Goal: Navigation & Orientation: Go to known website

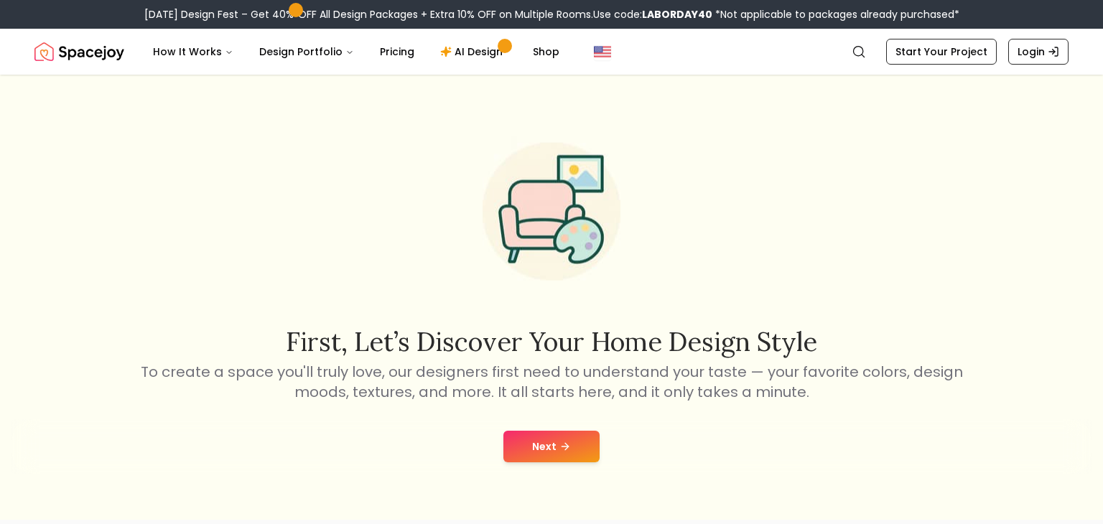
click at [566, 442] on icon at bounding box center [565, 446] width 11 height 11
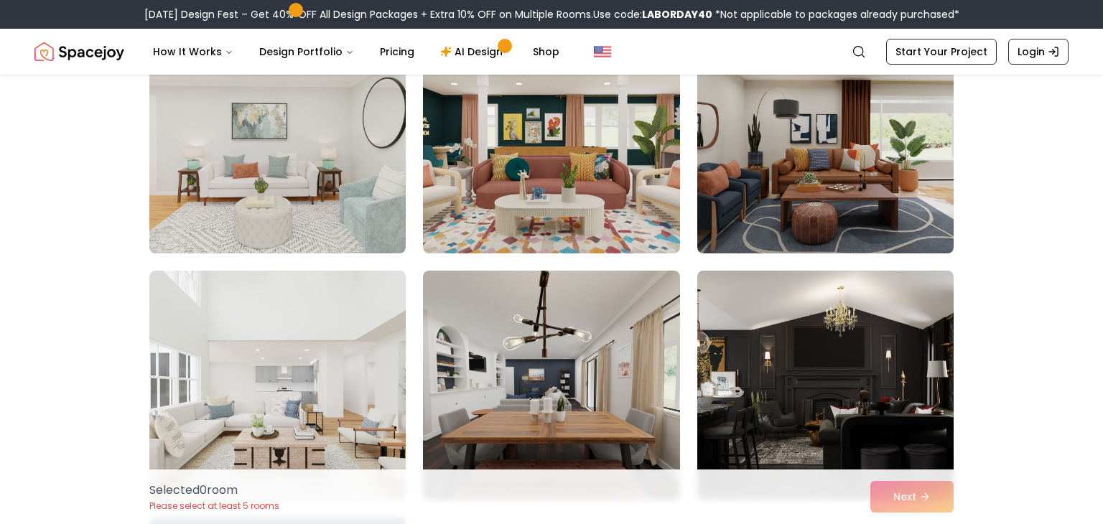
scroll to position [5361, 0]
click at [862, 50] on icon "Global" at bounding box center [859, 52] width 14 height 14
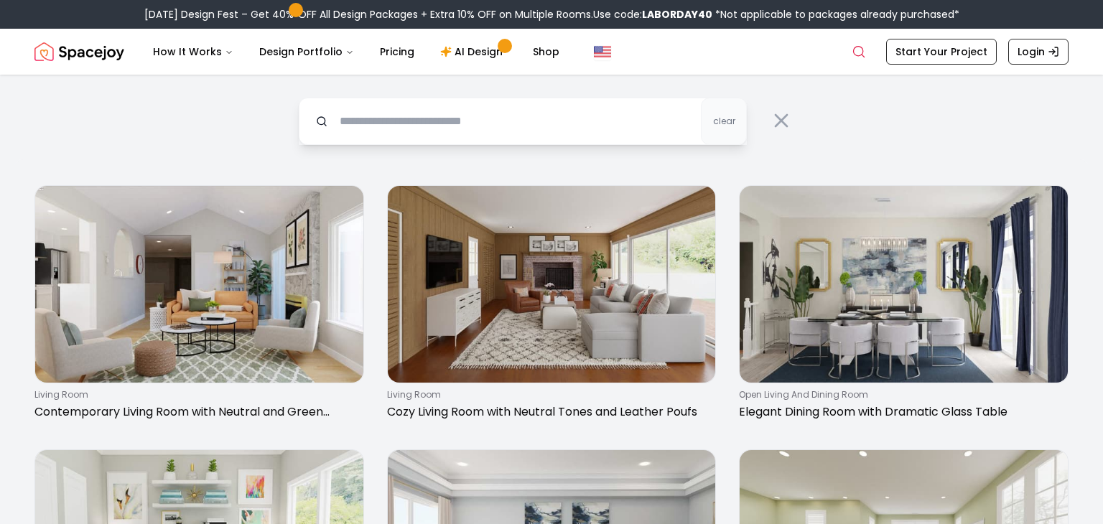
click at [669, 119] on input "text" at bounding box center [523, 121] width 448 height 47
type input "**********"
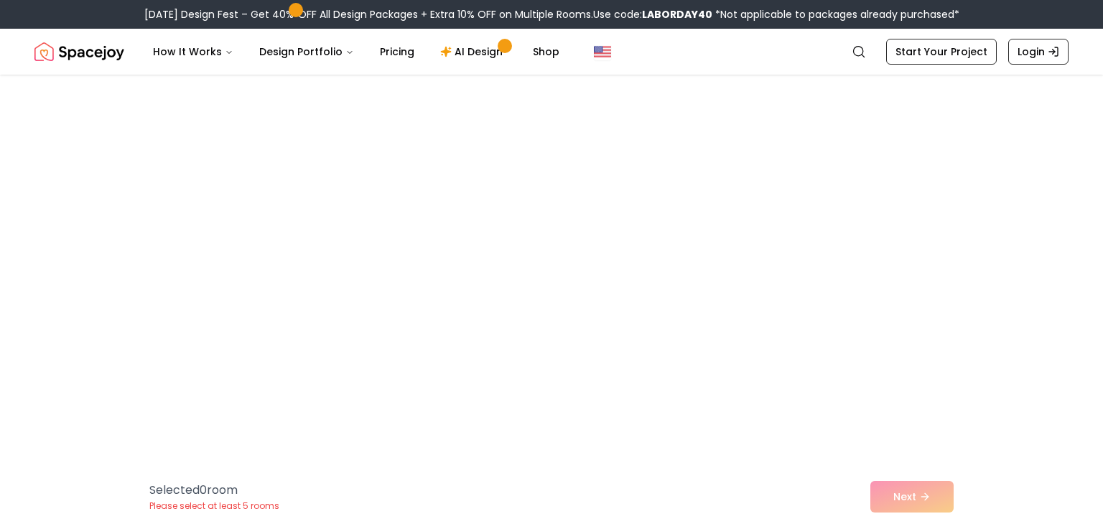
scroll to position [1127, 0]
